Goal: Task Accomplishment & Management: Manage account settings

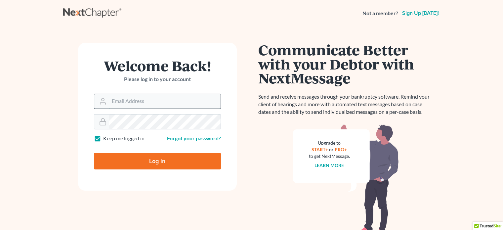
click at [167, 104] on input "Email Address" at bounding box center [164, 101] width 111 height 15
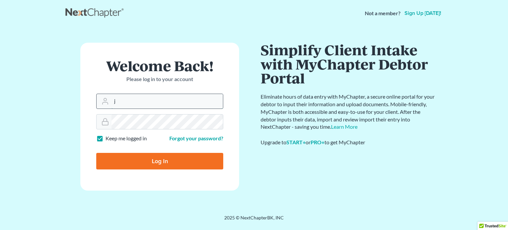
type input "jthayer@neattys.com"
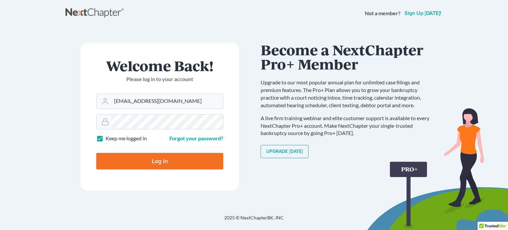
click at [184, 160] on input "Log In" at bounding box center [159, 161] width 127 height 17
type input "Thinking..."
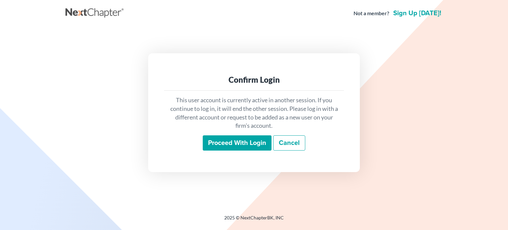
click at [214, 141] on input "Proceed with login" at bounding box center [237, 142] width 69 height 15
